Goal: Information Seeking & Learning: Learn about a topic

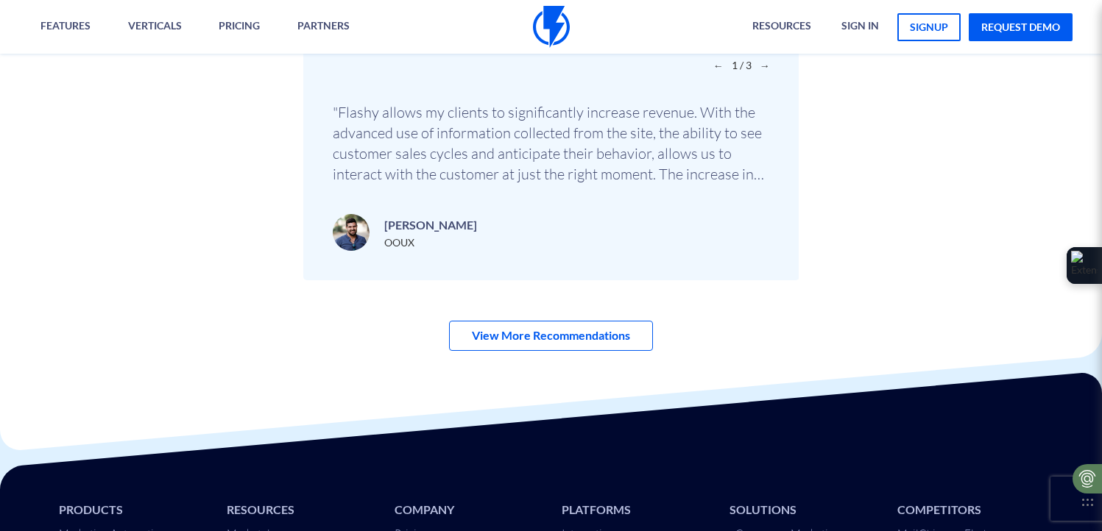
scroll to position [5159, 0]
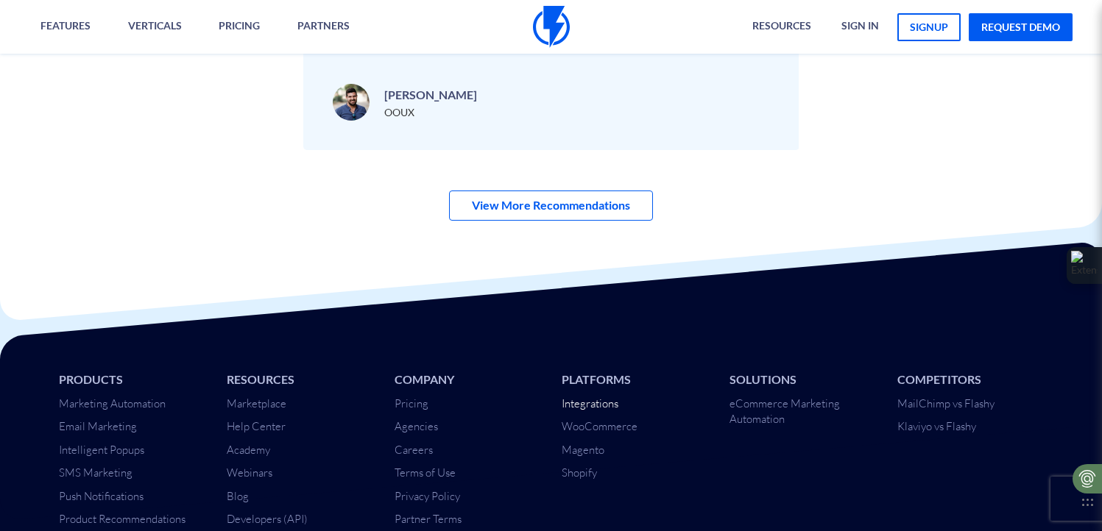
click at [601, 397] on link "Integrations" at bounding box center [589, 404] width 57 height 14
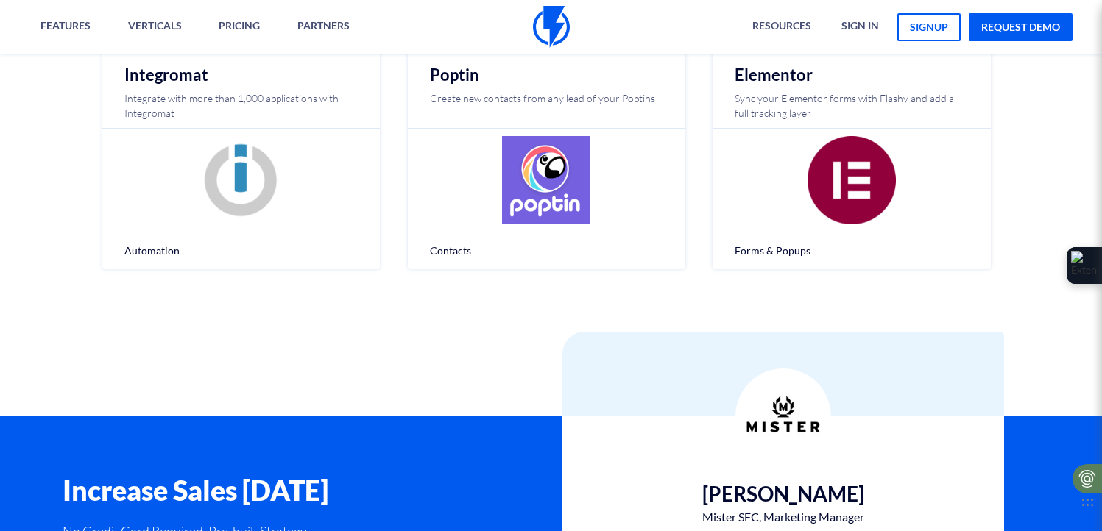
scroll to position [832, 0]
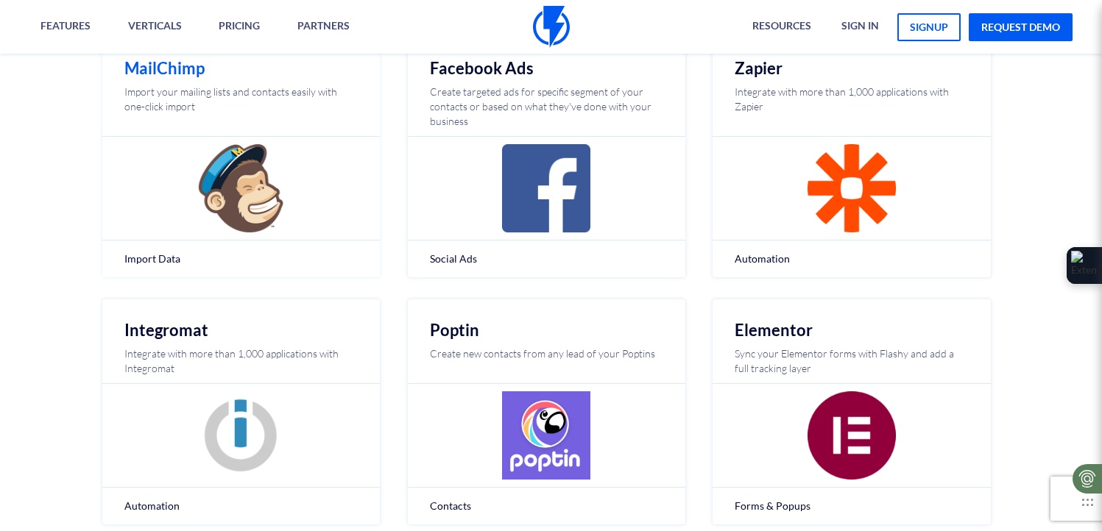
click at [249, 165] on img at bounding box center [240, 188] width 88 height 88
click at [176, 73] on h2 "MailChimp" at bounding box center [240, 69] width 233 height 18
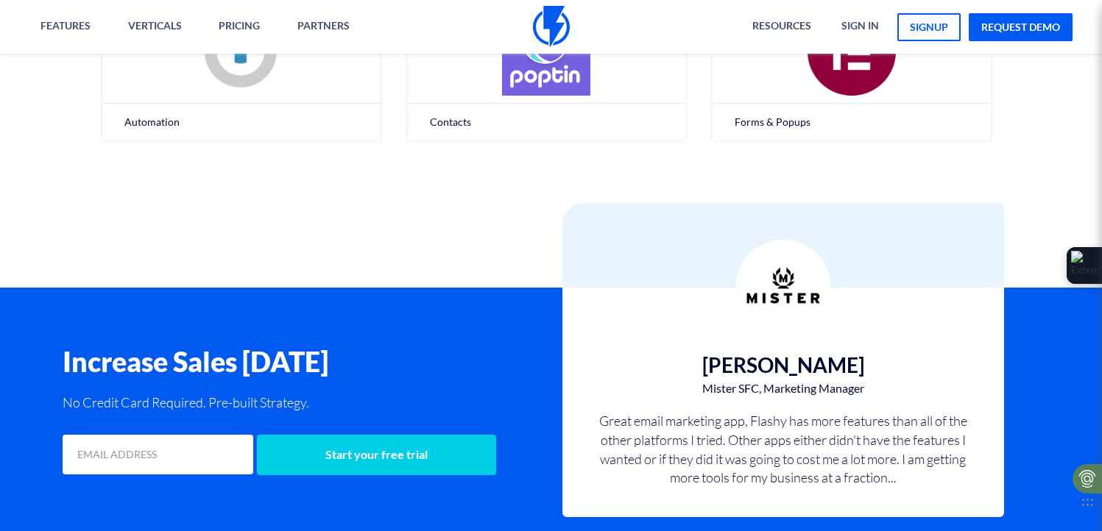
scroll to position [1216, 0]
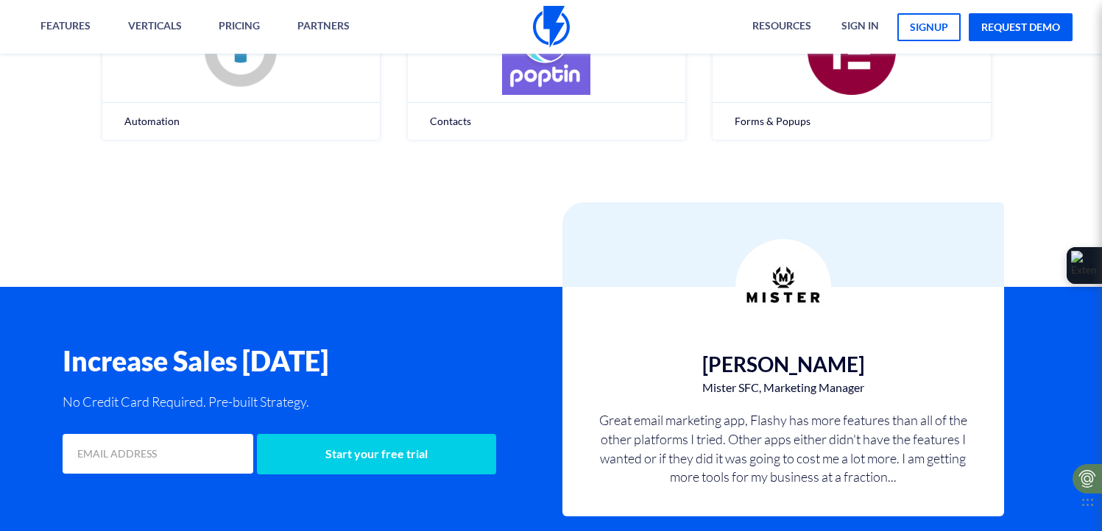
drag, startPoint x: 587, startPoint y: 295, endPoint x: 706, endPoint y: 38, distance: 283.5
